Goal: Navigation & Orientation: Find specific page/section

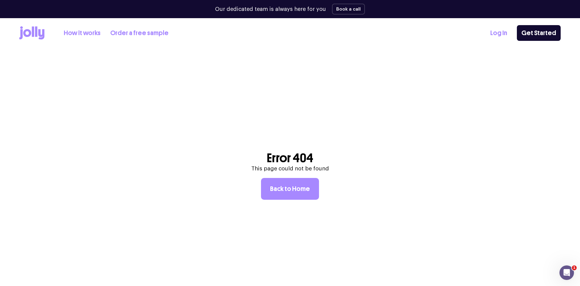
click at [502, 34] on link "Log In" at bounding box center [499, 33] width 17 height 10
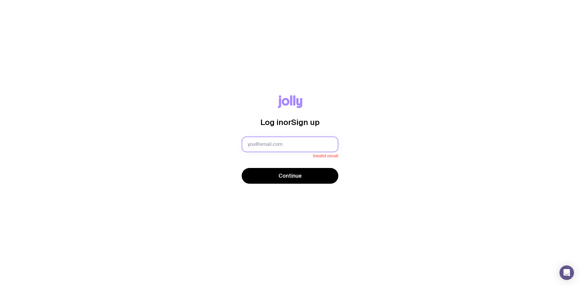
type input "[PERSON_NAME][EMAIL_ADDRESS][PERSON_NAME][DOMAIN_NAME]"
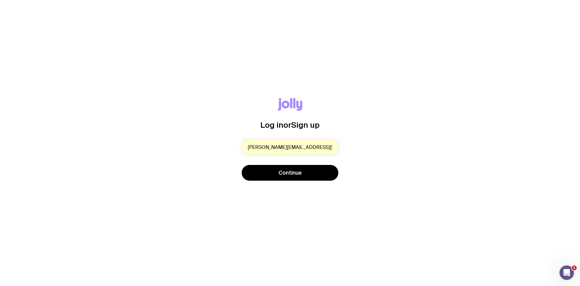
click at [289, 176] on span "Continue" at bounding box center [290, 172] width 23 height 7
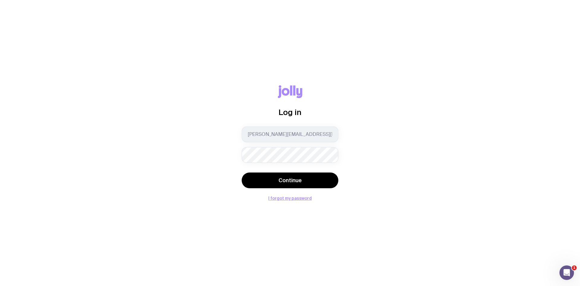
click at [289, 176] on button "Continue" at bounding box center [290, 180] width 97 height 16
click at [265, 182] on button "Continue" at bounding box center [290, 180] width 97 height 16
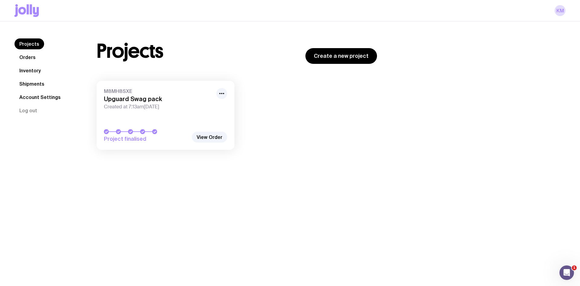
click at [22, 49] on link "Projects" at bounding box center [30, 43] width 30 height 11
click at [19, 56] on link "Orders" at bounding box center [28, 57] width 26 height 11
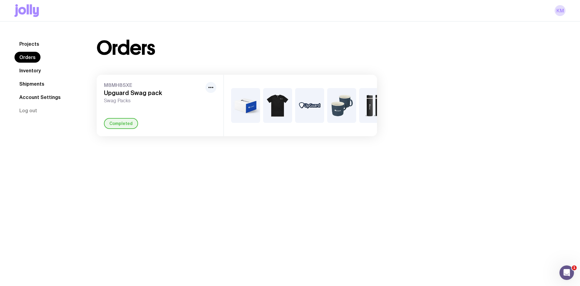
click at [24, 67] on link "Inventory" at bounding box center [30, 70] width 31 height 11
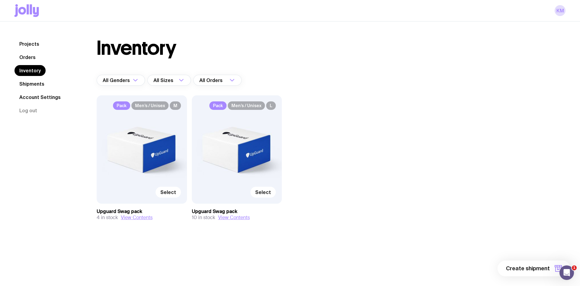
click at [37, 83] on link "Shipments" at bounding box center [32, 83] width 35 height 11
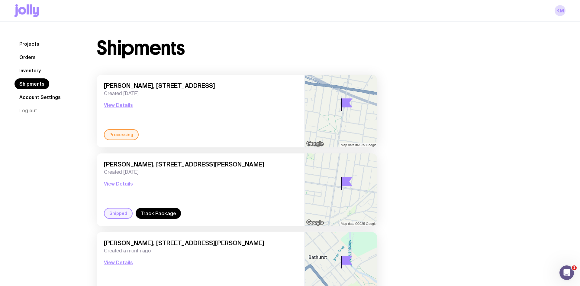
click at [44, 73] on nav "Projects Orders Inventory Shipments Account Settings Log out" at bounding box center [49, 76] width 68 height 77
click at [42, 72] on link "Inventory" at bounding box center [30, 70] width 31 height 11
